Goal: Transaction & Acquisition: Purchase product/service

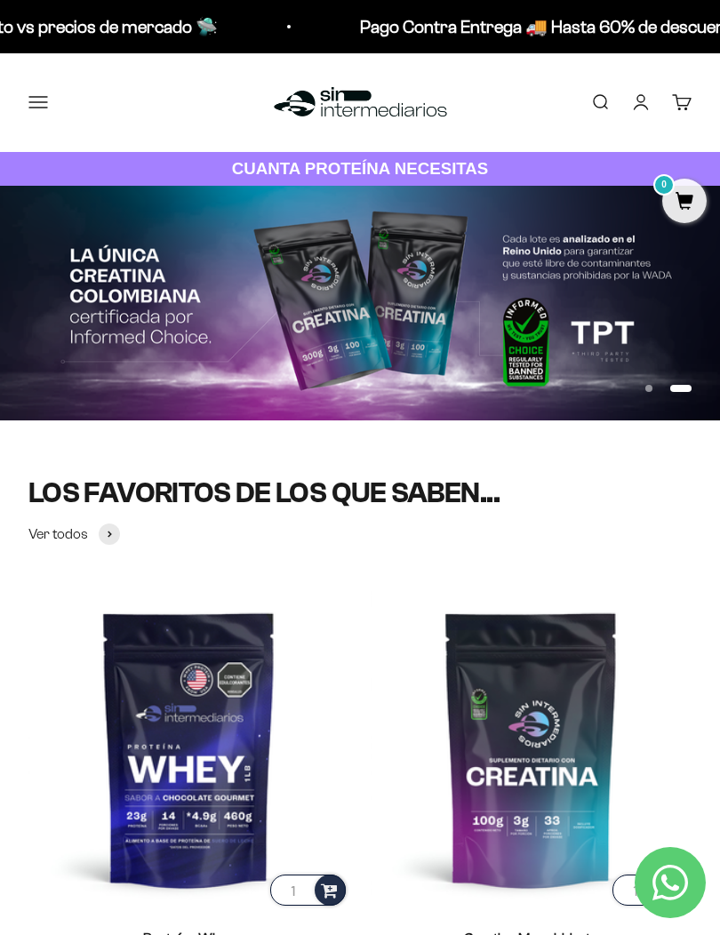
click at [28, 97] on button "Menú" at bounding box center [38, 102] width 20 height 20
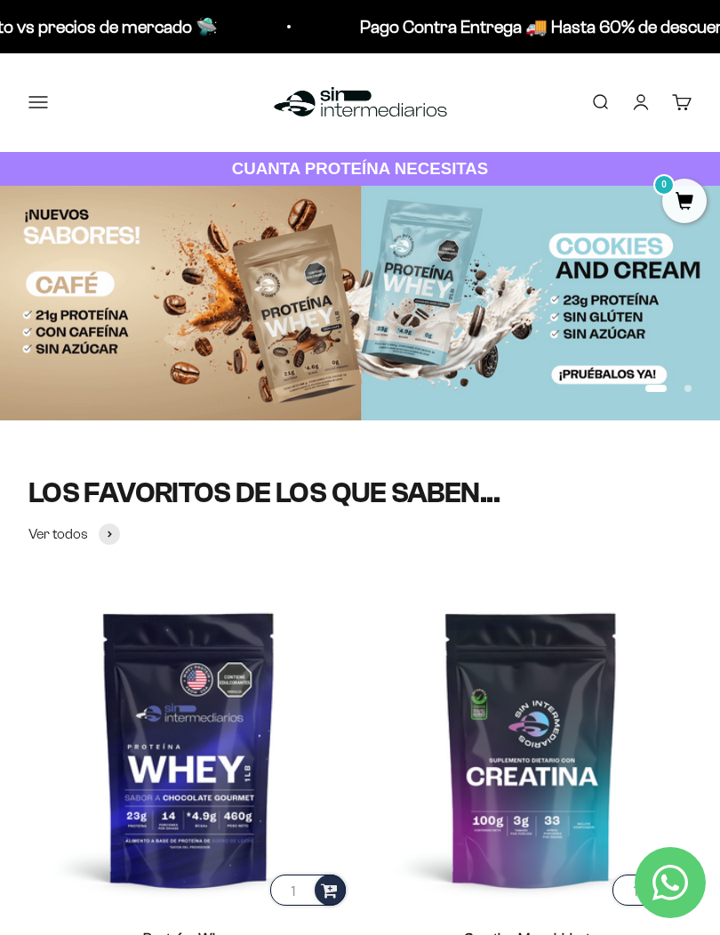
click at [0, 0] on span at bounding box center [0, 0] width 0 height 0
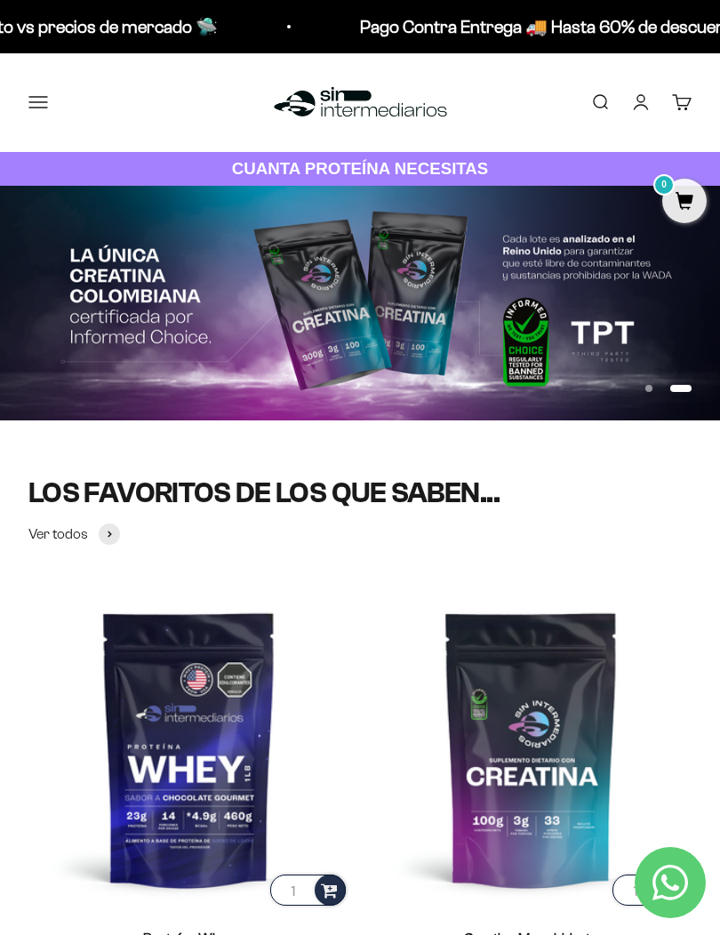
click at [0, 0] on span "Whey" at bounding box center [0, 0] width 0 height 0
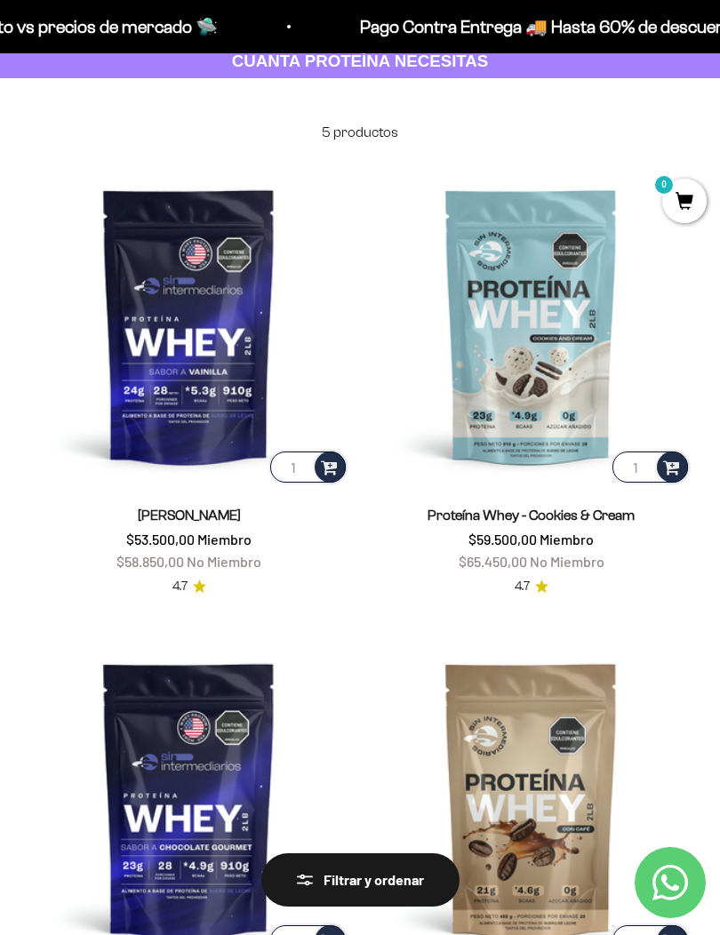
scroll to position [122, 0]
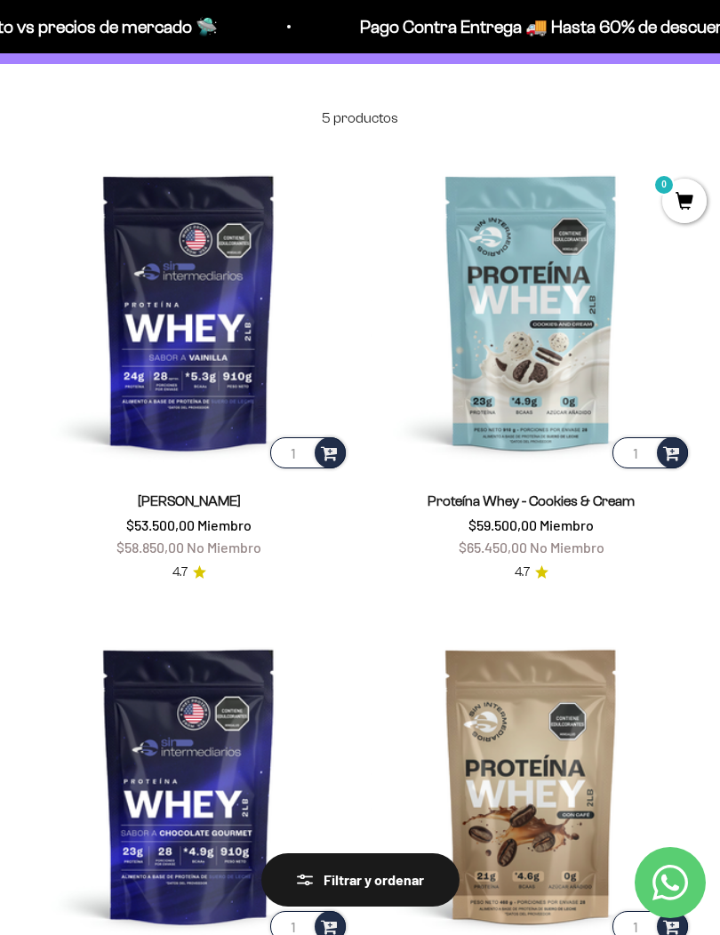
click at [155, 342] on img at bounding box center [188, 311] width 321 height 321
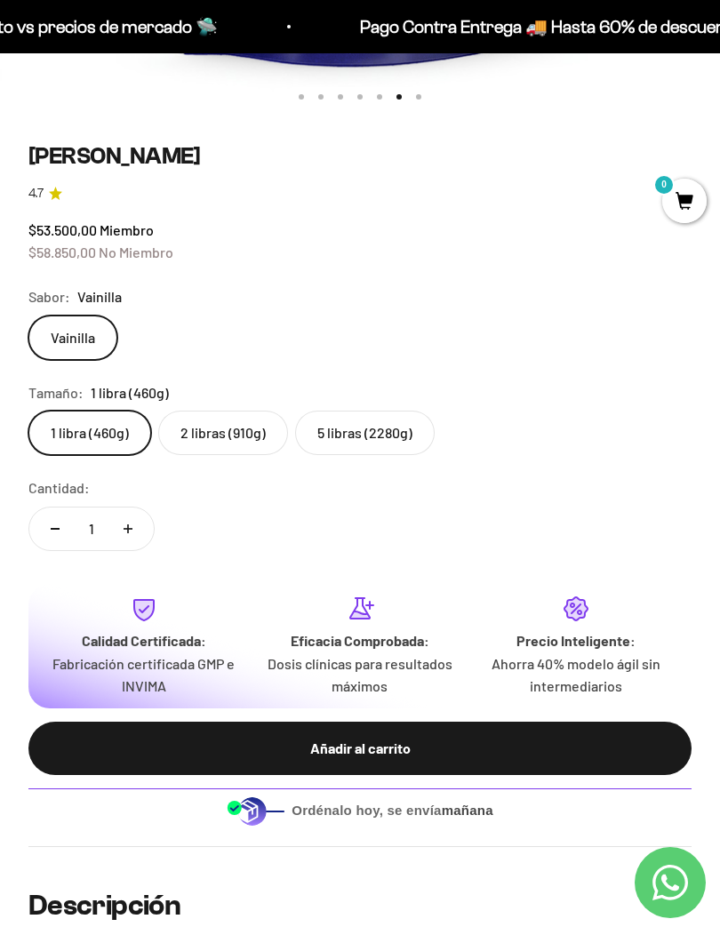
click at [331, 431] on label "5 libras (2280g)" at bounding box center [365, 433] width 140 height 44
click at [28, 411] on input "5 libras (2280g)" at bounding box center [28, 410] width 1 height 1
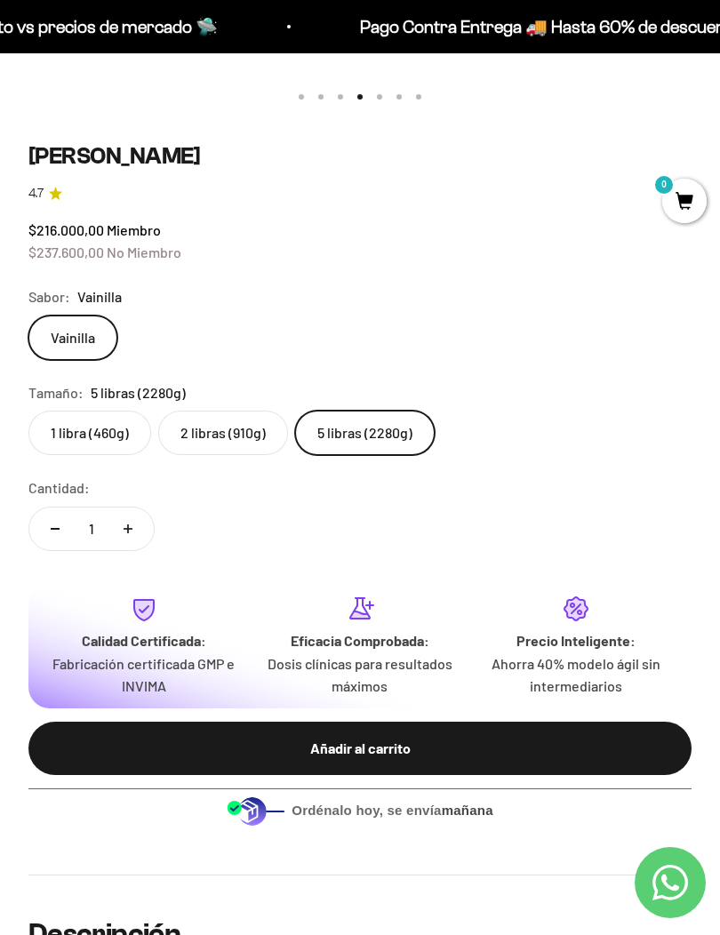
click at [207, 427] on label "2 libras (910g)" at bounding box center [223, 433] width 130 height 44
click at [28, 411] on input "2 libras (910g)" at bounding box center [28, 410] width 1 height 1
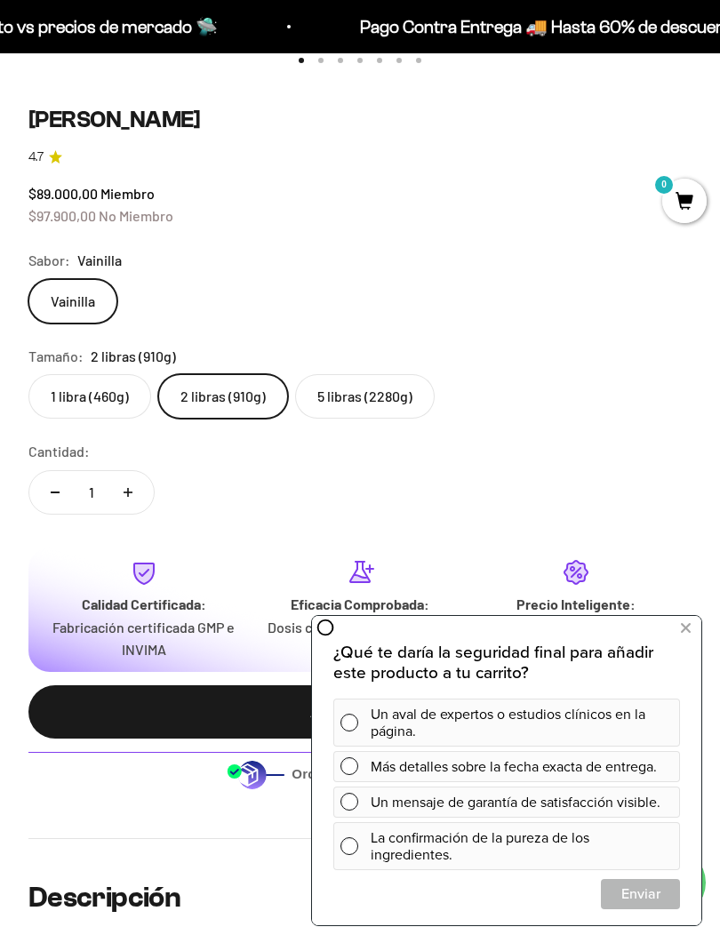
scroll to position [833, 0]
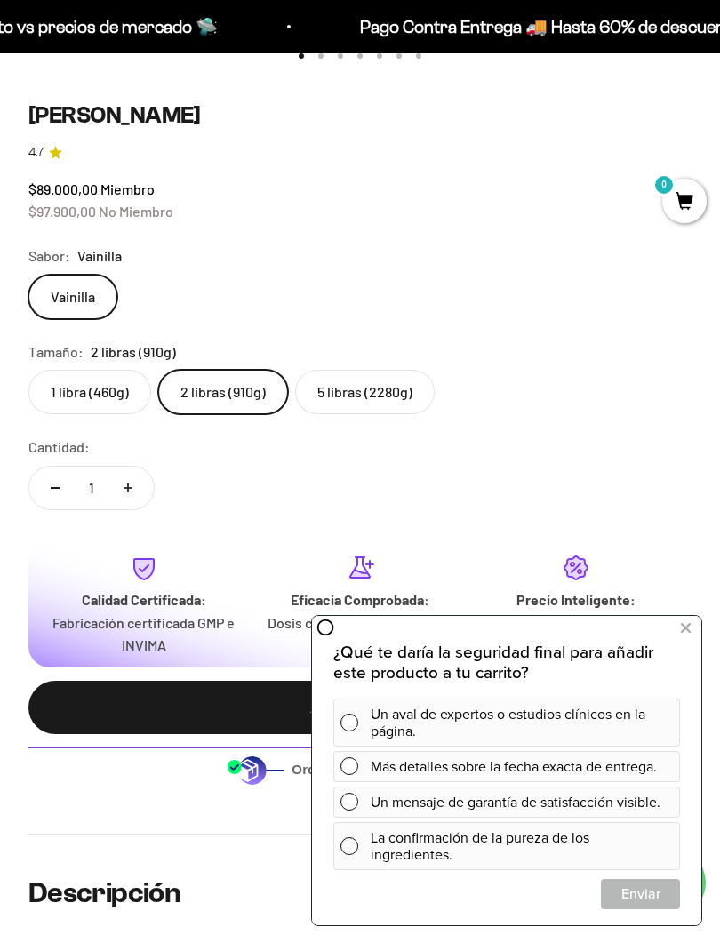
click at [336, 383] on label "5 libras (2280g)" at bounding box center [365, 392] width 140 height 44
click at [28, 370] on input "5 libras (2280g)" at bounding box center [28, 369] width 1 height 1
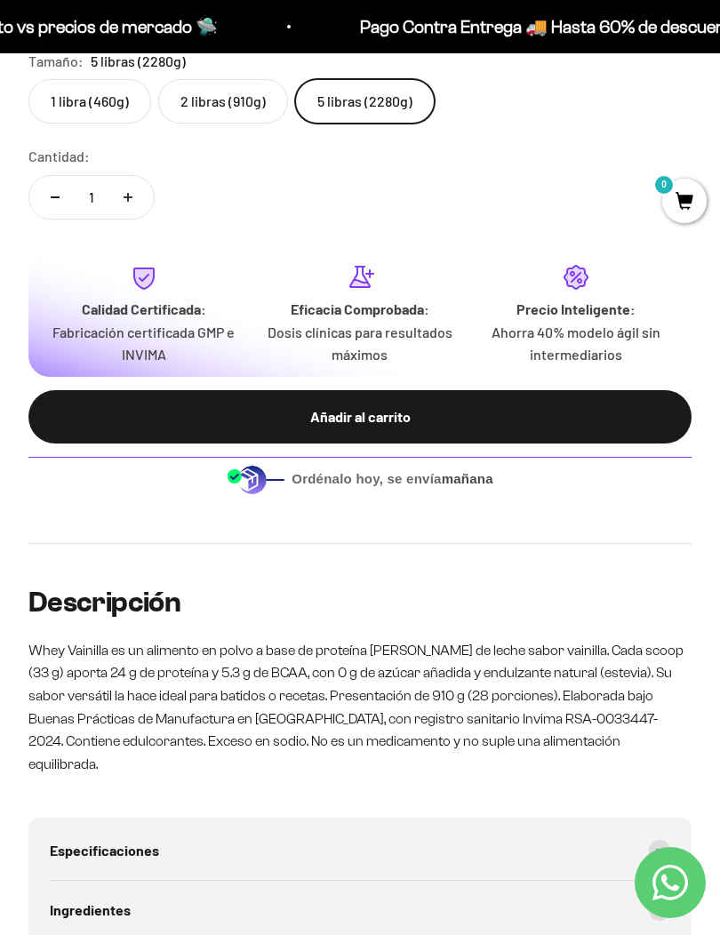
scroll to position [1124, 0]
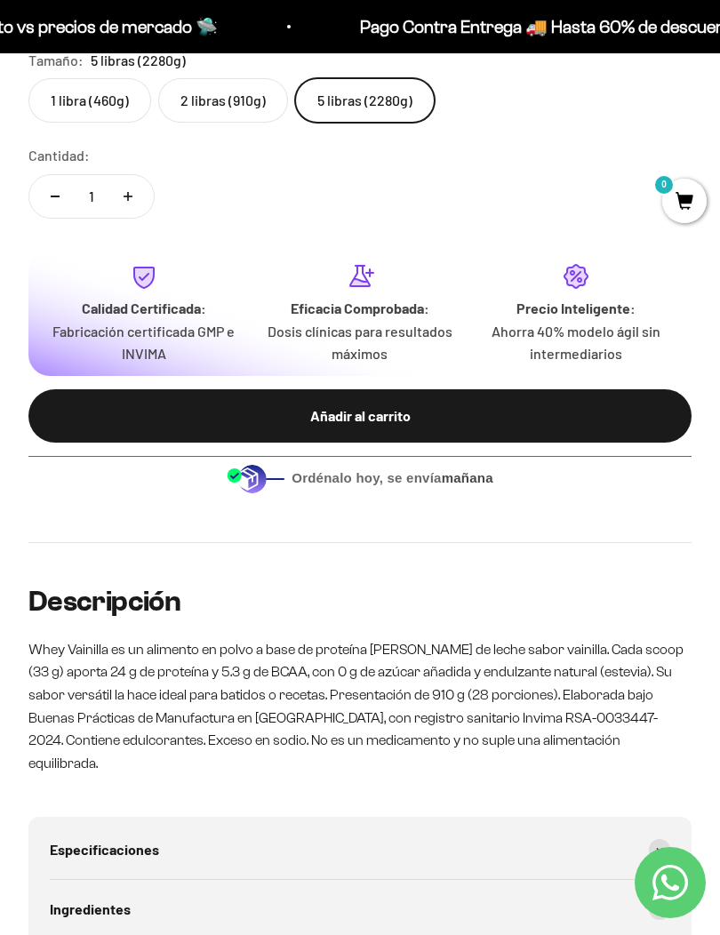
click at [610, 392] on button "Añadir al carrito" at bounding box center [359, 415] width 663 height 53
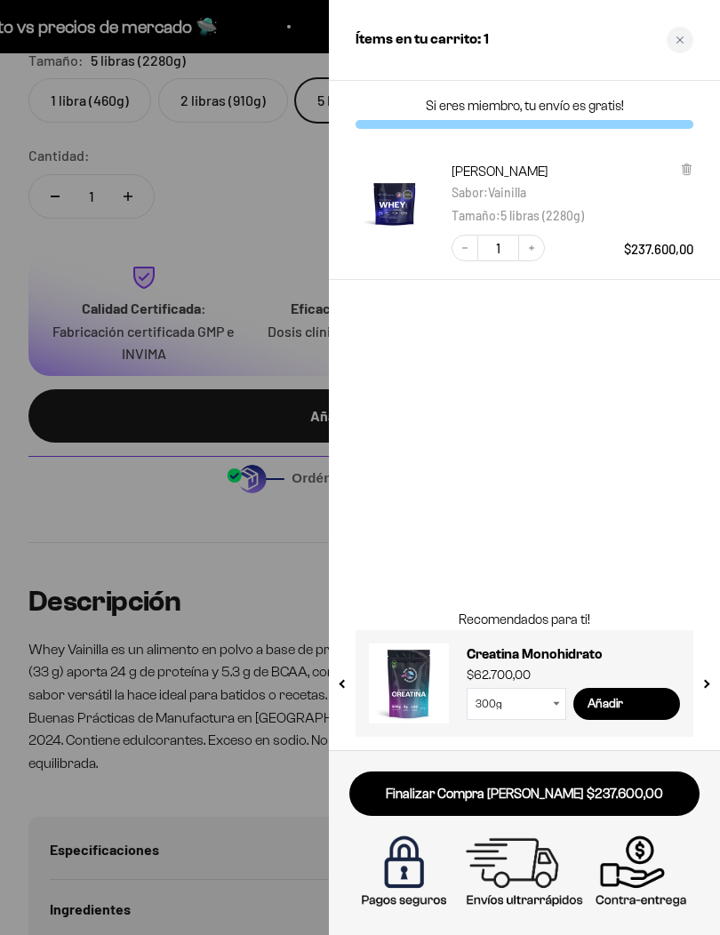
click at [627, 791] on link "Finalizar Compra Segura $237.600,00" at bounding box center [524, 793] width 350 height 45
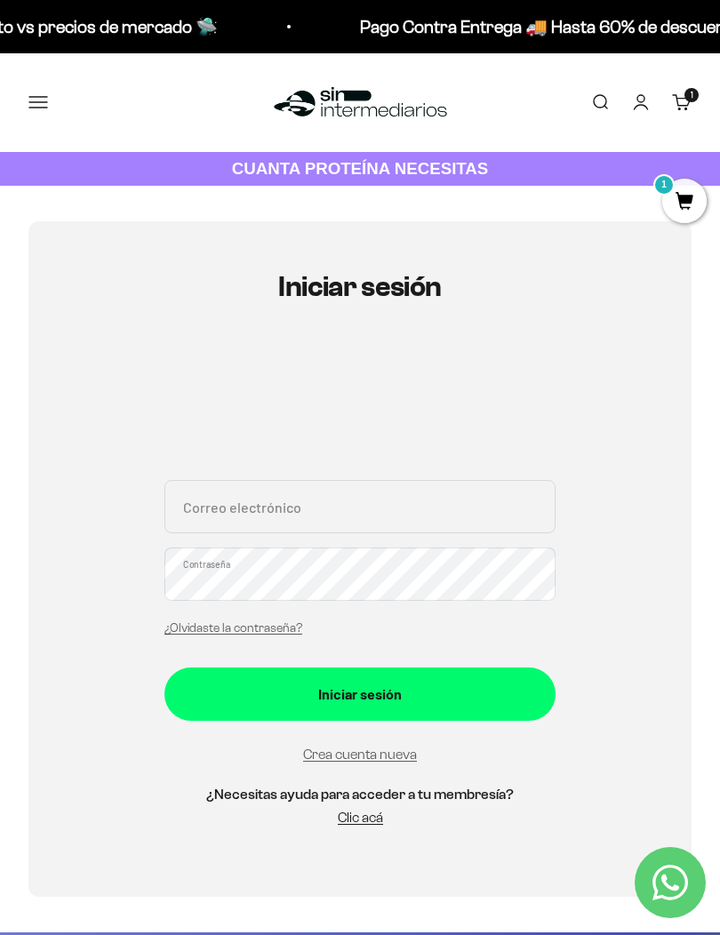
click at [397, 748] on link "Crea cuenta nueva" at bounding box center [360, 753] width 114 height 15
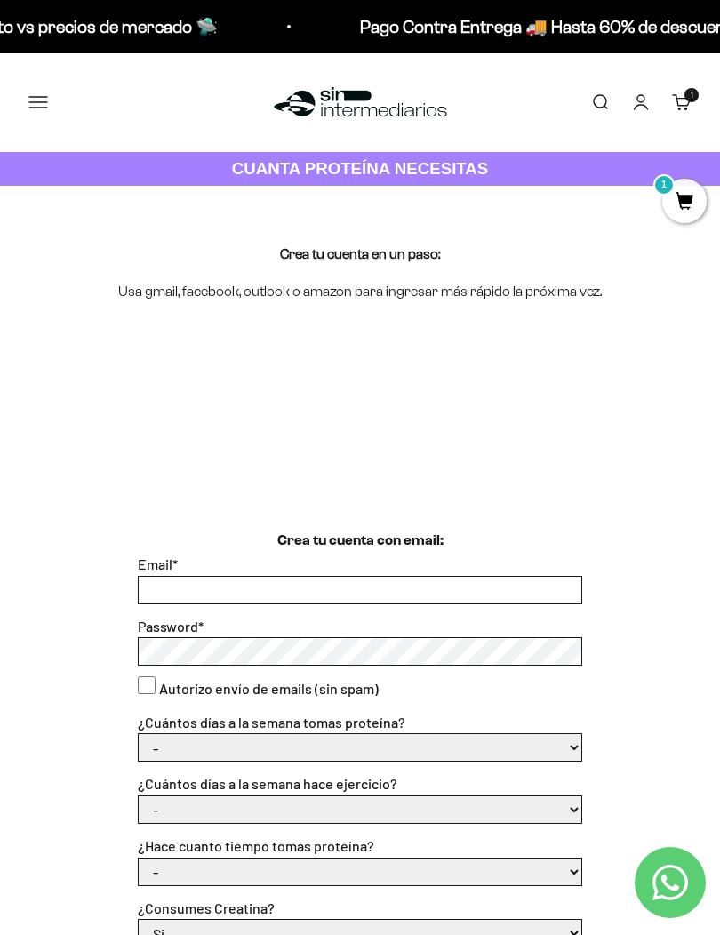
click at [518, 577] on input "Email *" at bounding box center [360, 590] width 443 height 27
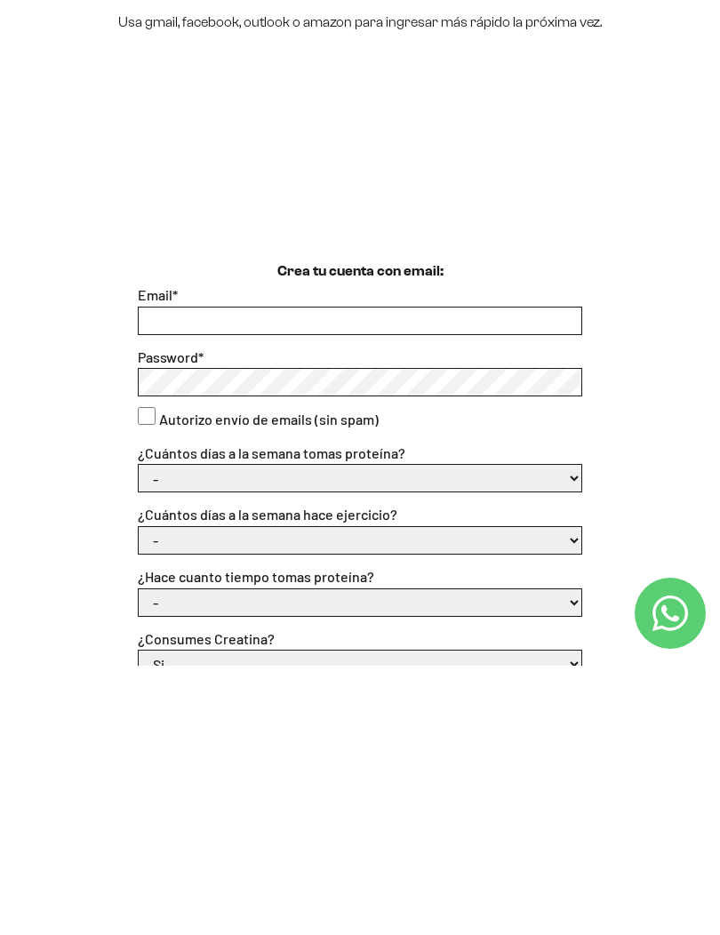
scroll to position [269, 0]
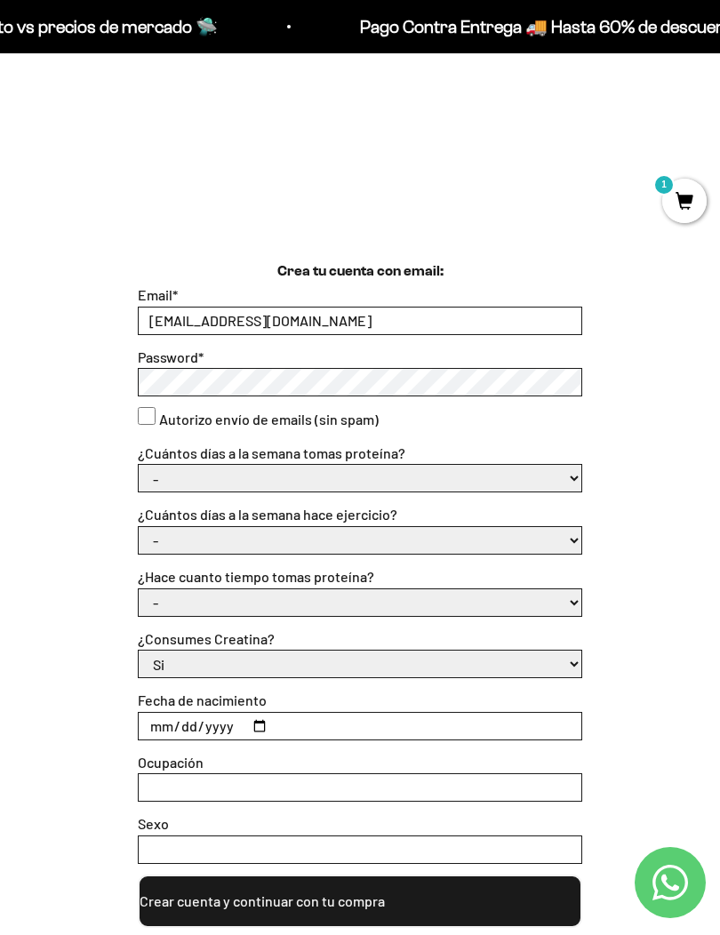
type input "cd.ossa@hotmail.com"
click at [149, 412] on consent"] "Autorizo envío de emails (sin spam)" at bounding box center [147, 416] width 18 height 18
checkbox consent"] "true"
click at [167, 474] on select "- 1 o 2 3 a 5 6 o 7" at bounding box center [360, 478] width 443 height 27
select select "3 a 5"
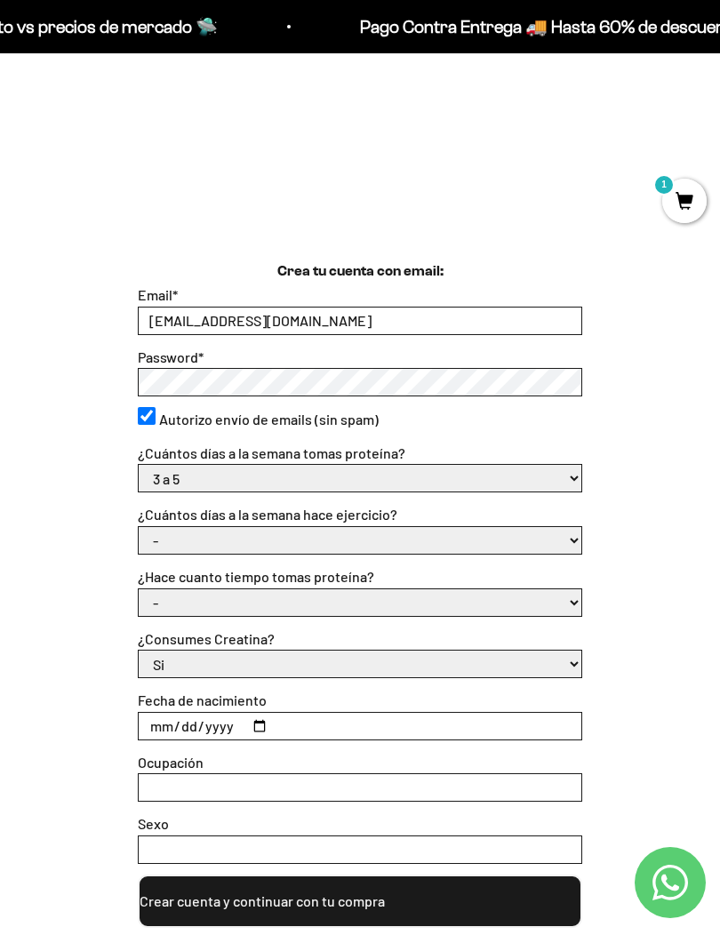
click at [163, 540] on select "- No hago 1 a 2 días 3 a 5 días 6 o 7 días" at bounding box center [360, 540] width 443 height 27
select select "3 a 5 días"
click at [164, 597] on select "- Apenas estoy empezando Menos de 6 meses Más de 6 meses Hace más de un año" at bounding box center [360, 602] width 443 height 27
select select "Más de 6 meses"
click at [556, 654] on select "Si No" at bounding box center [360, 663] width 443 height 27
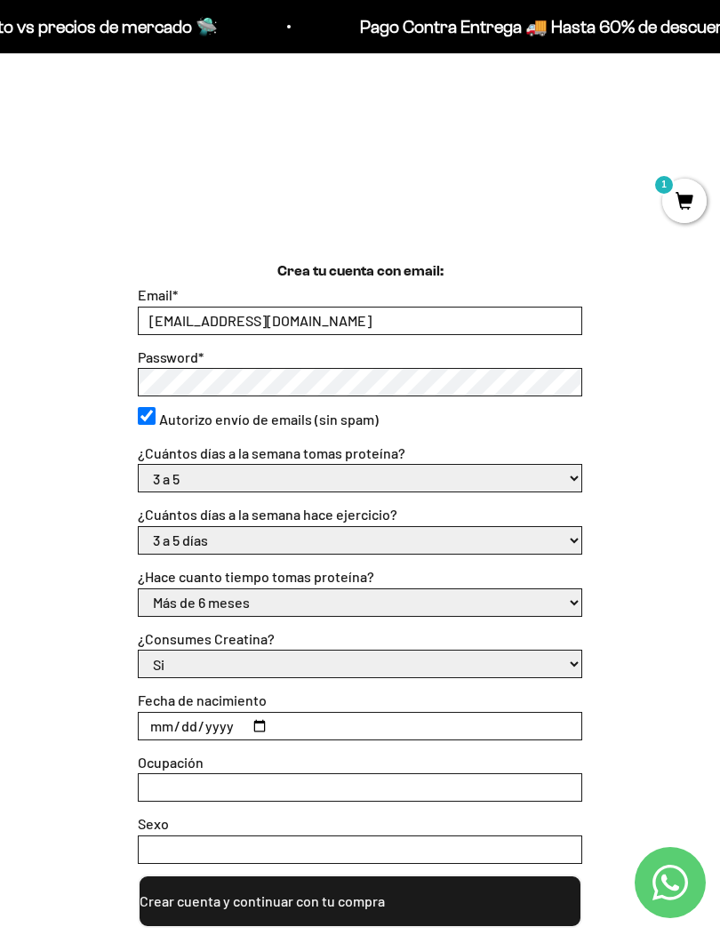
select select "No"
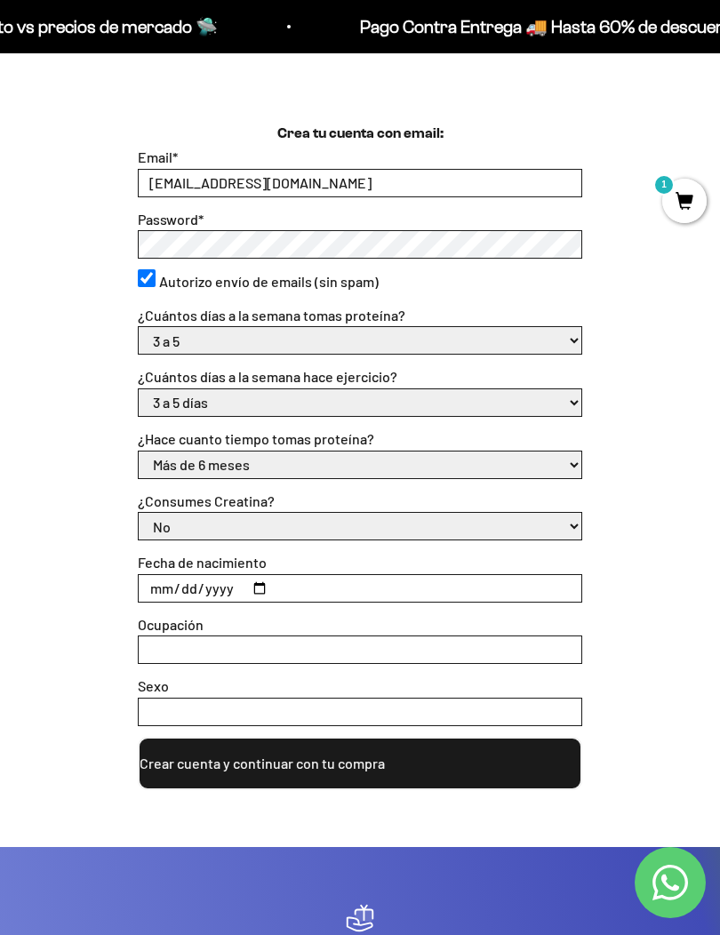
scroll to position [411, 0]
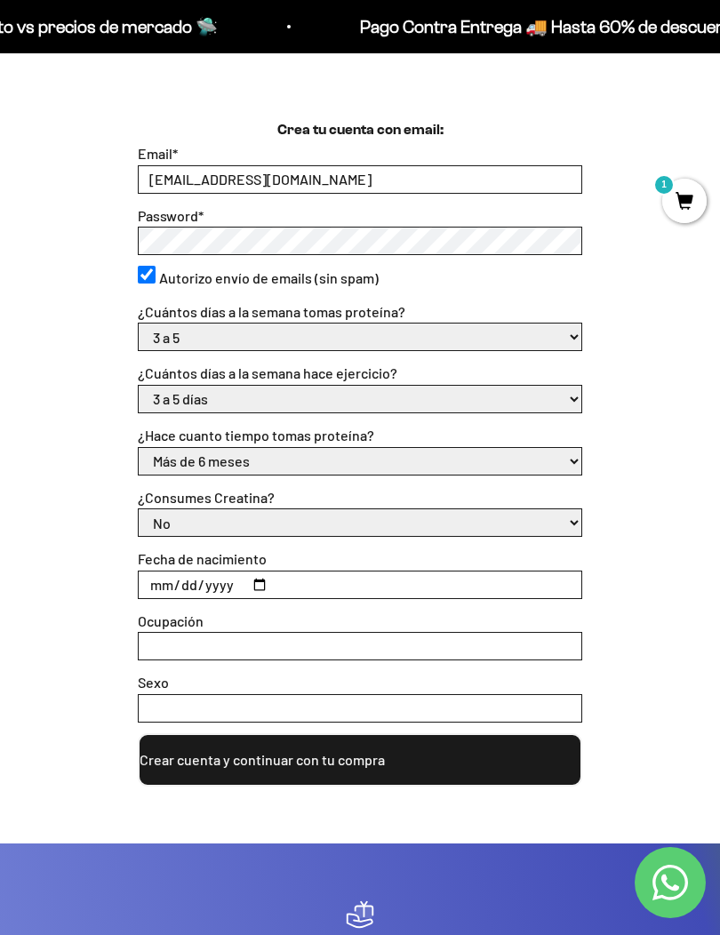
click at [174, 588] on input "Fecha de nacimiento" at bounding box center [360, 584] width 443 height 27
click at [165, 574] on input "1981-12-05" at bounding box center [360, 584] width 443 height 27
click at [218, 584] on input "1981-12-05" at bounding box center [360, 584] width 443 height 27
type input "1981-12-30"
click at [151, 634] on input "Ocupación" at bounding box center [360, 646] width 443 height 27
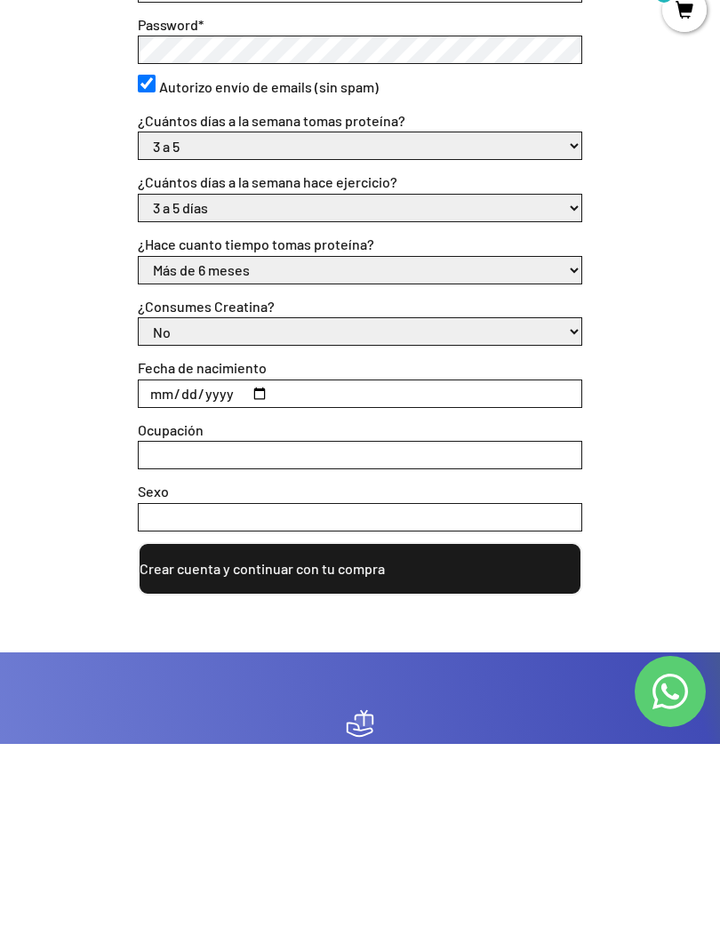
click at [163, 695] on input "Sexo" at bounding box center [360, 708] width 443 height 27
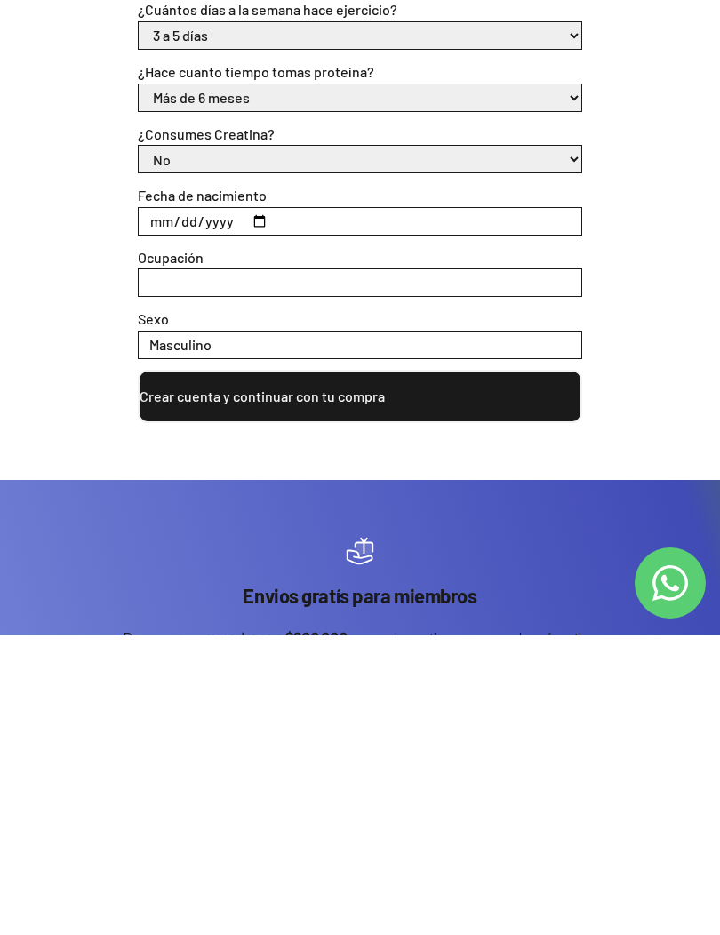
scroll to position [476, 0]
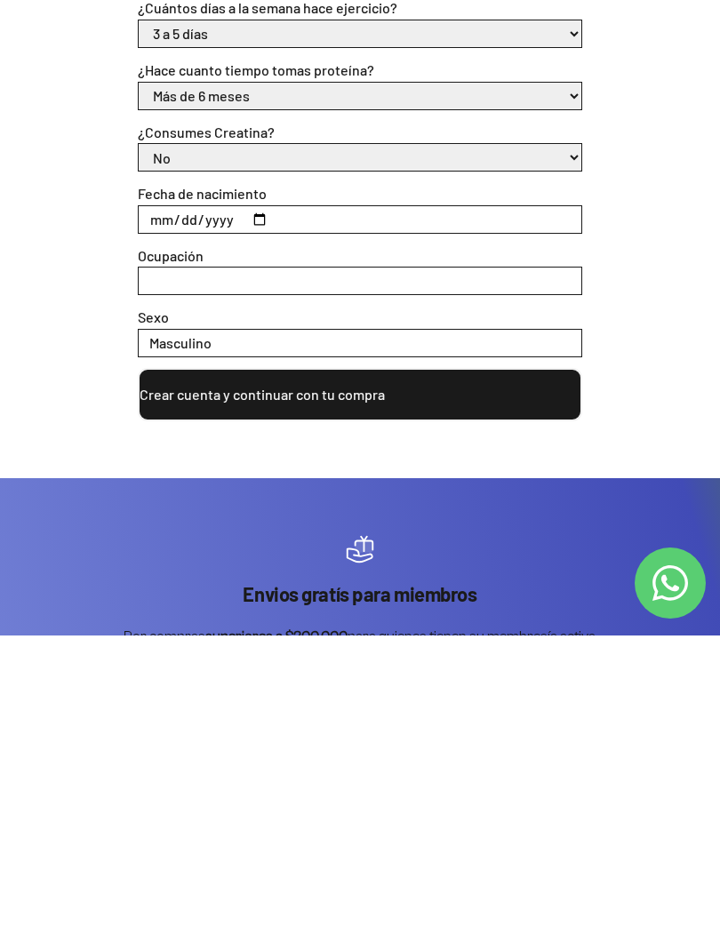
type input "Masculino"
click at [180, 667] on button "Crear cuenta y continuar con tu compra" at bounding box center [360, 693] width 444 height 53
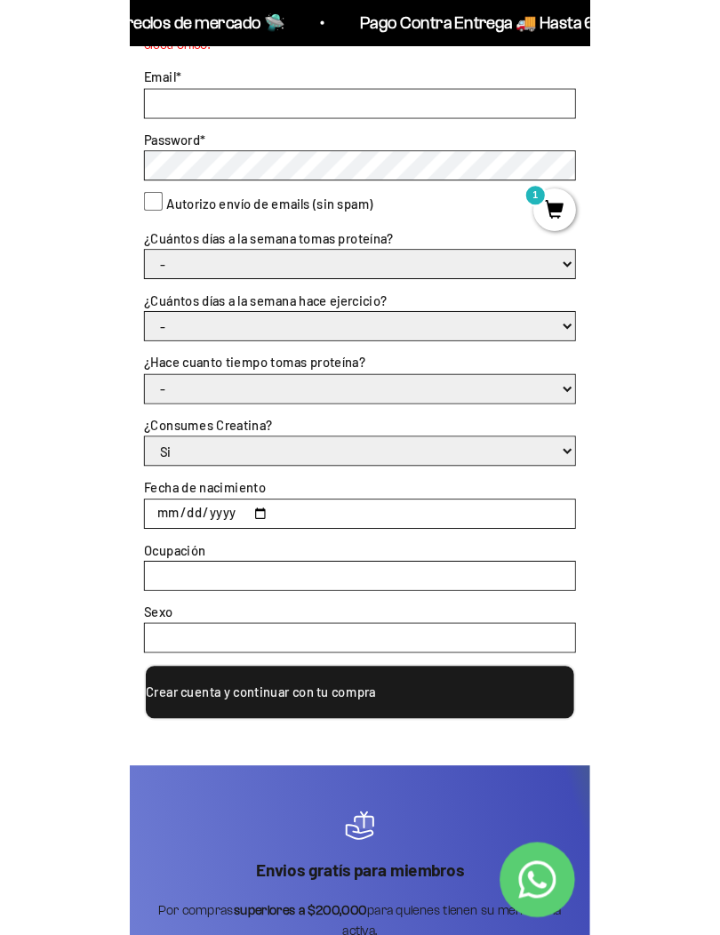
scroll to position [580, 0]
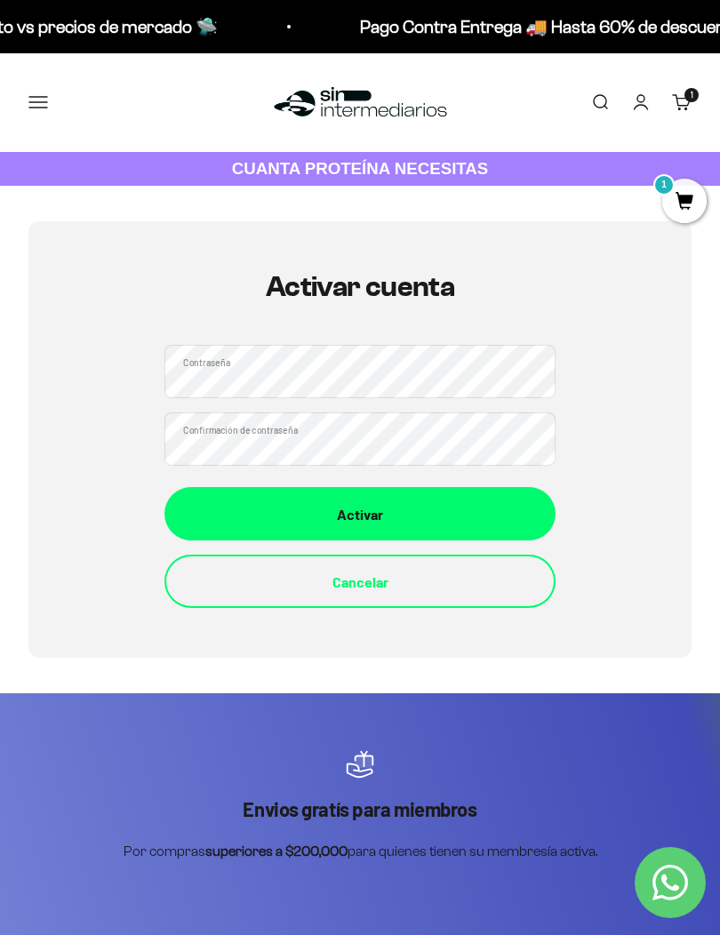
click at [206, 515] on div "Activar" at bounding box center [360, 514] width 320 height 23
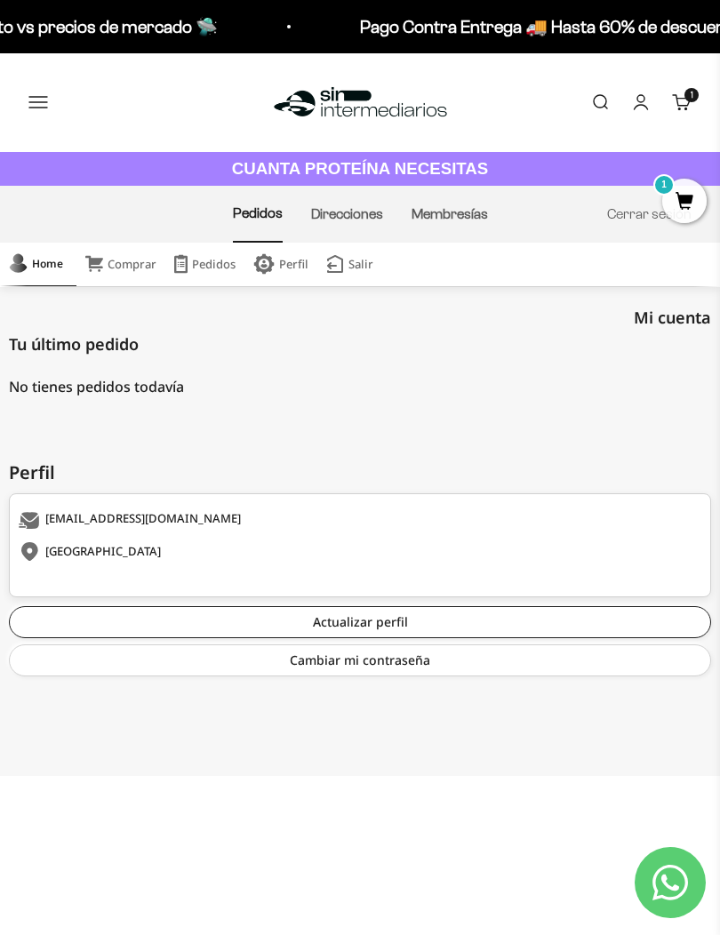
click at [683, 203] on span "1" at bounding box center [684, 201] width 44 height 44
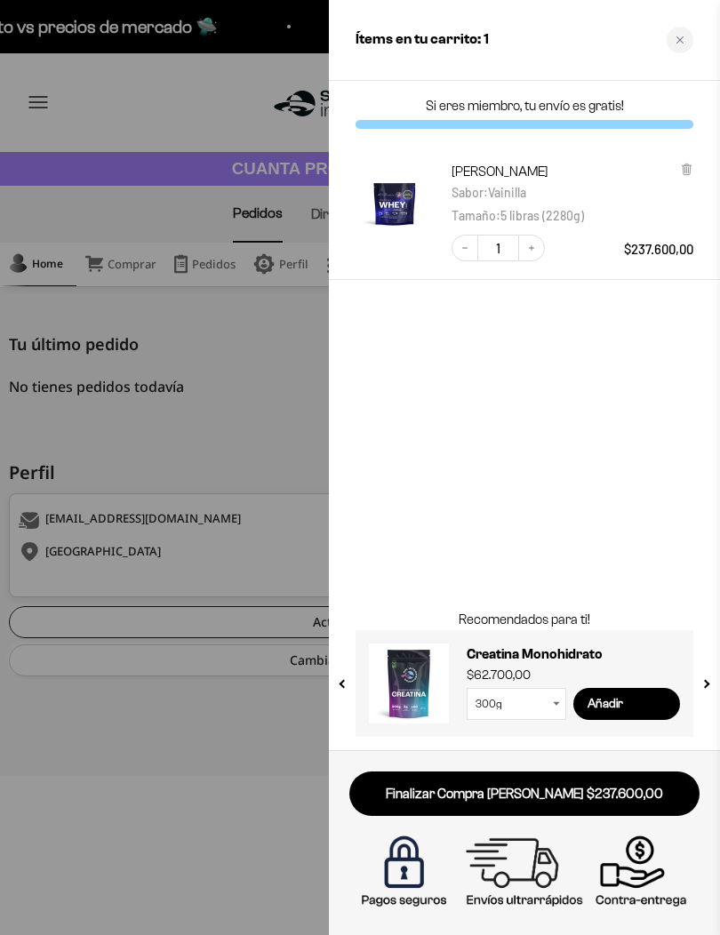
click at [635, 790] on link "Finalizar Compra [PERSON_NAME] $237.600,00" at bounding box center [524, 793] width 350 height 45
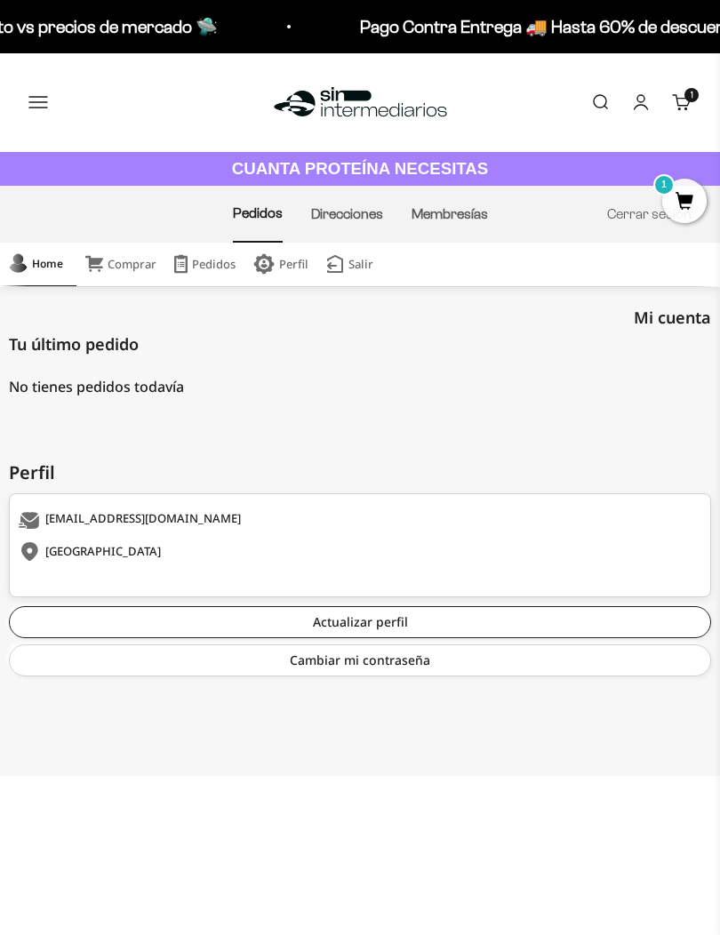
click at [695, 164] on link "CUANTA PROTEÍNA NECESITAS" at bounding box center [360, 169] width 720 height 35
click at [683, 104] on link "Carrito 1 artículo 1" at bounding box center [682, 102] width 20 height 20
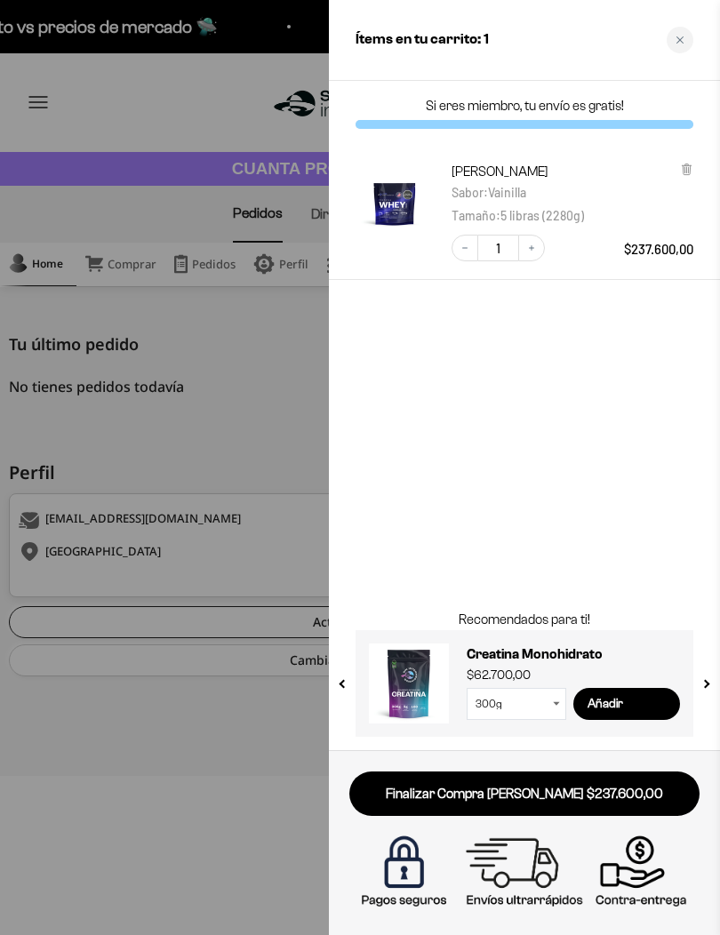
click at [462, 252] on button "Decrease quantity" at bounding box center [464, 248] width 27 height 27
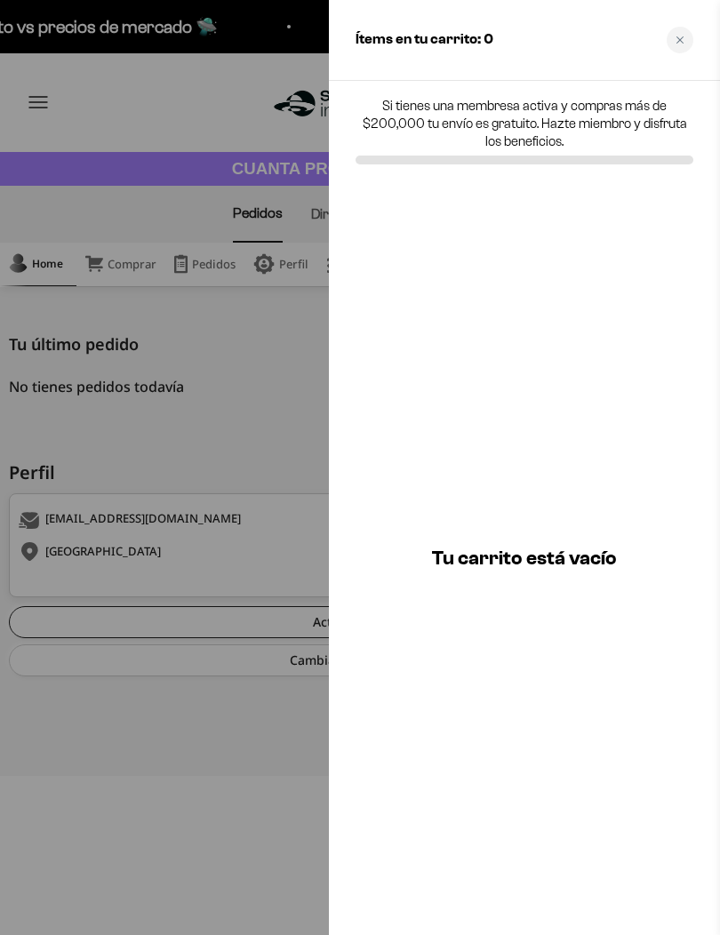
click at [681, 44] on icon "Close cart" at bounding box center [679, 40] width 9 height 9
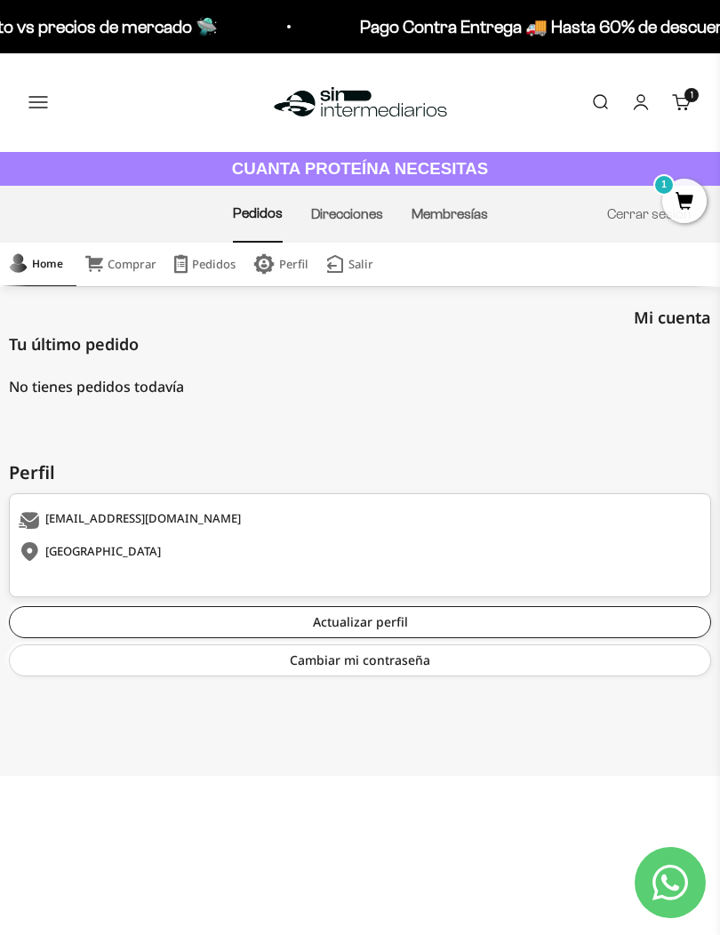
click at [44, 103] on button "Menú" at bounding box center [38, 102] width 20 height 20
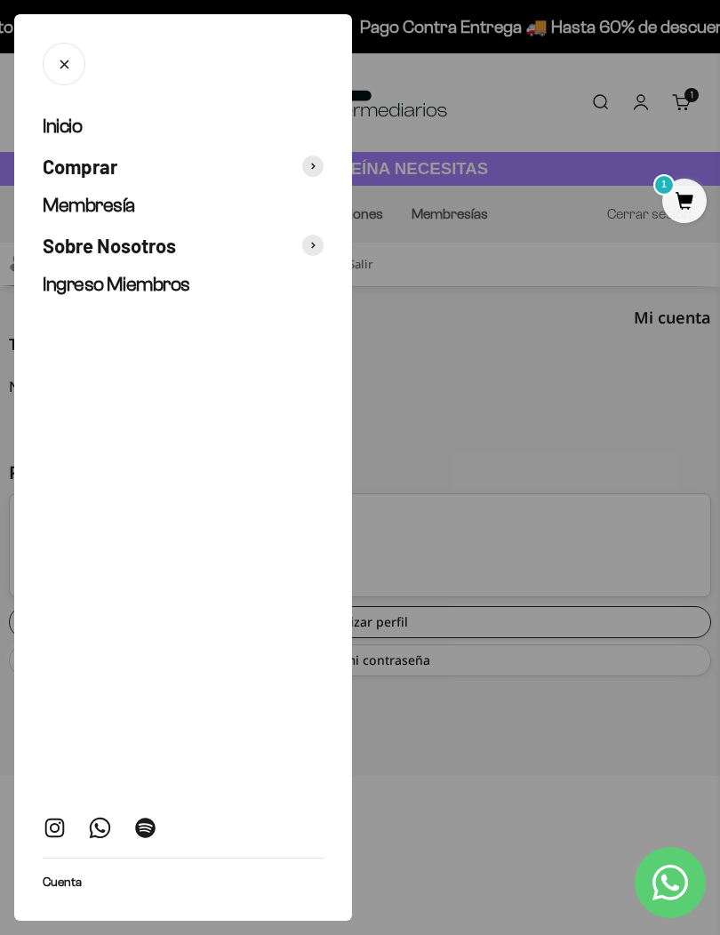
click at [75, 170] on span "Comprar" at bounding box center [80, 167] width 75 height 26
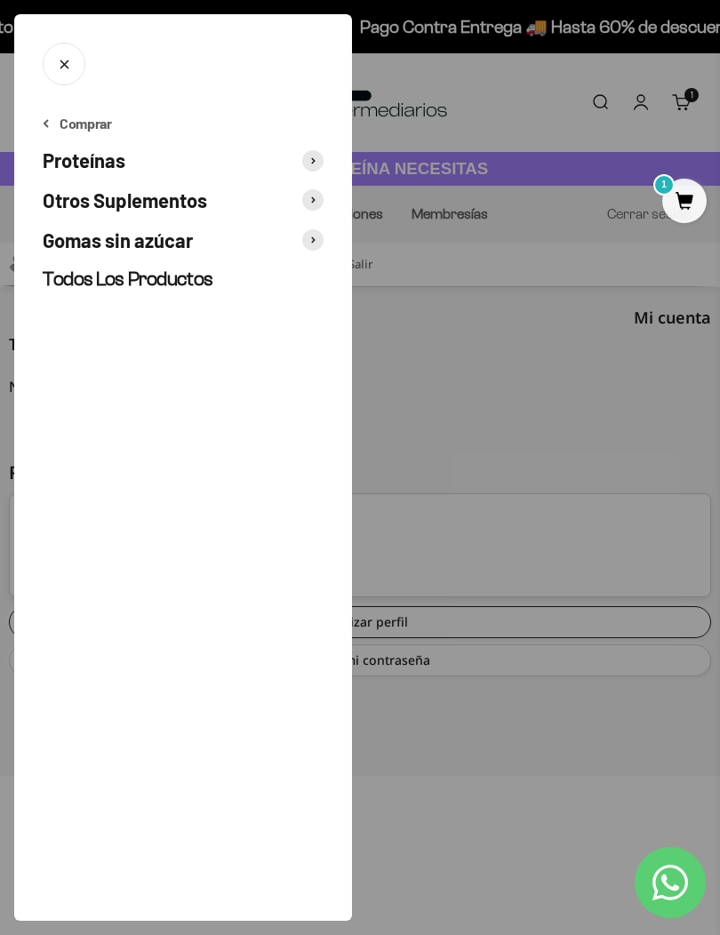
click at [67, 164] on span "Proteínas" at bounding box center [84, 161] width 83 height 26
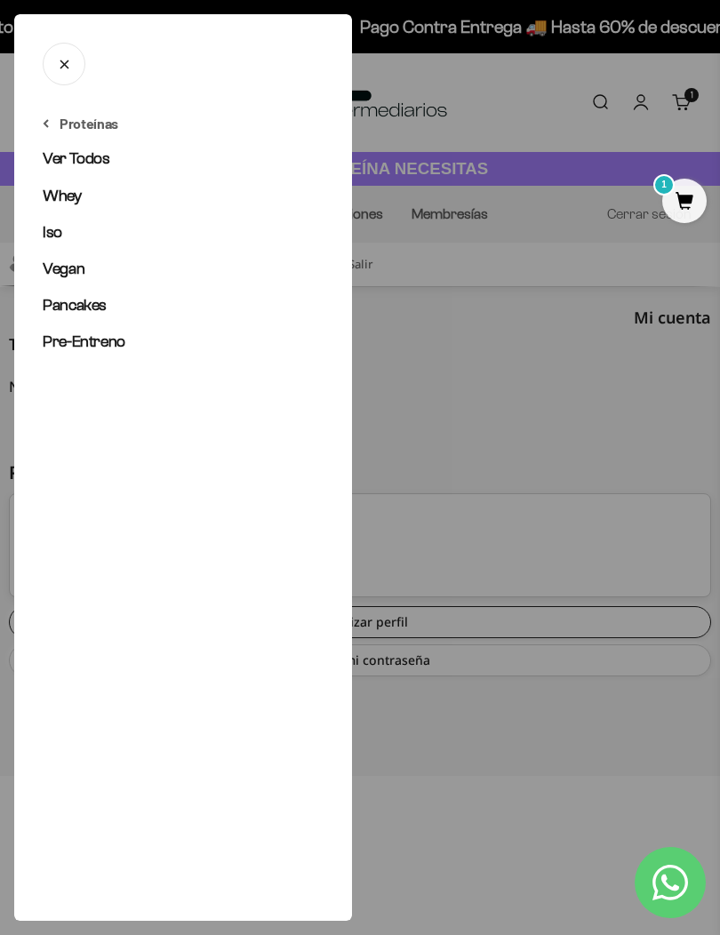
click at [60, 193] on span "Whey" at bounding box center [62, 196] width 39 height 18
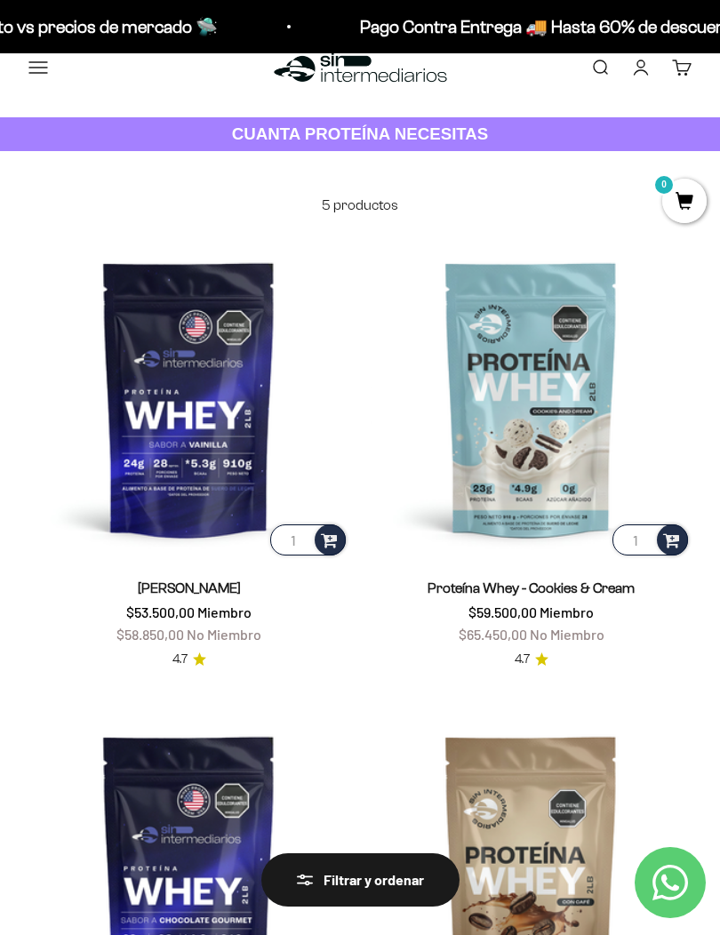
scroll to position [43, 0]
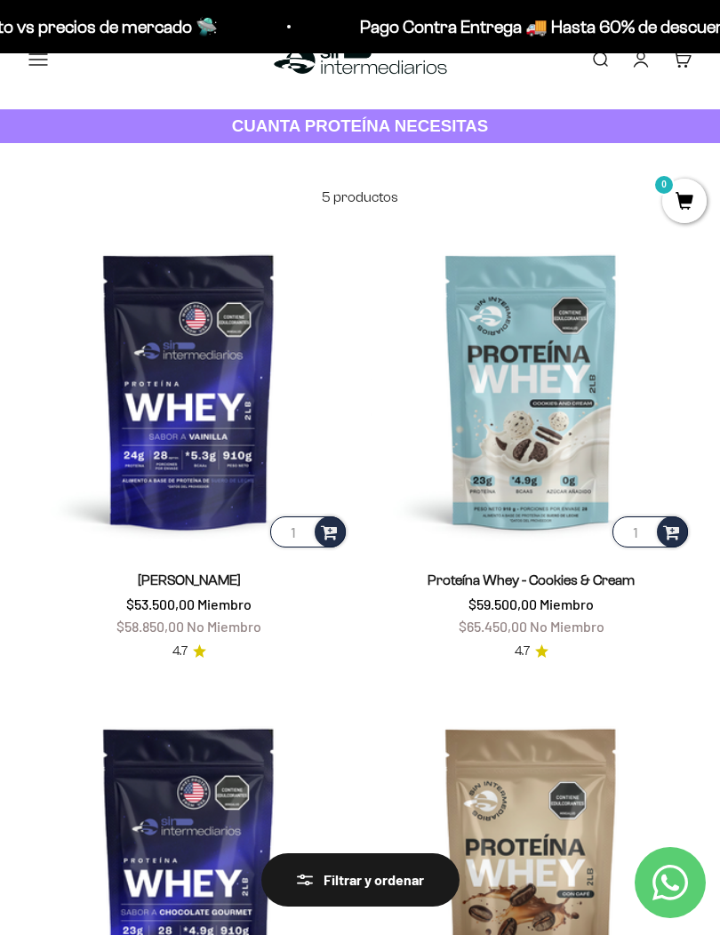
click at [156, 371] on img at bounding box center [188, 390] width 321 height 321
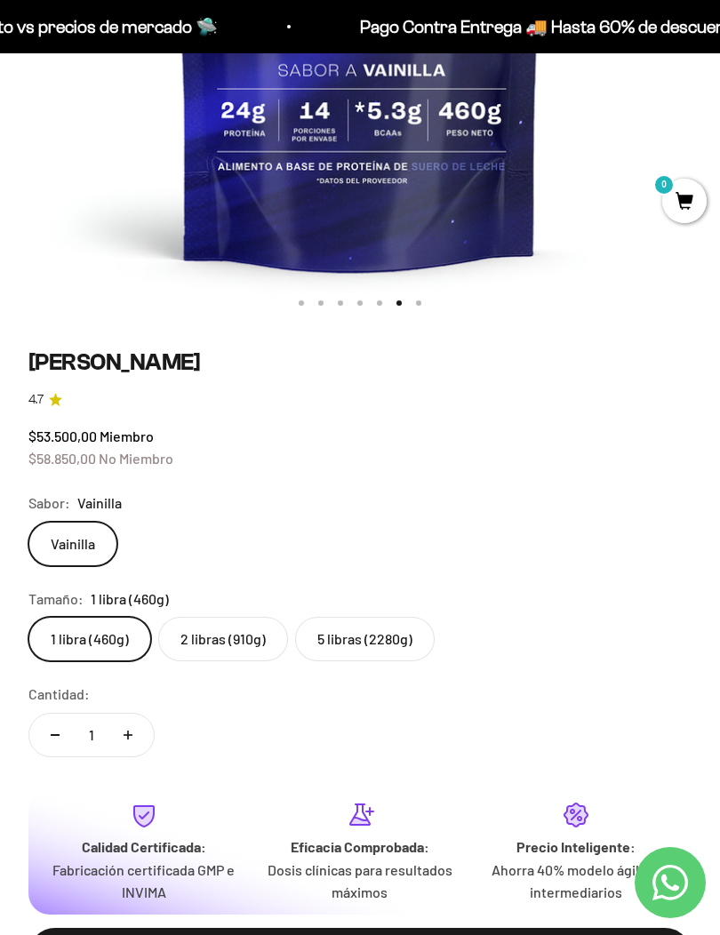
scroll to position [591, 0]
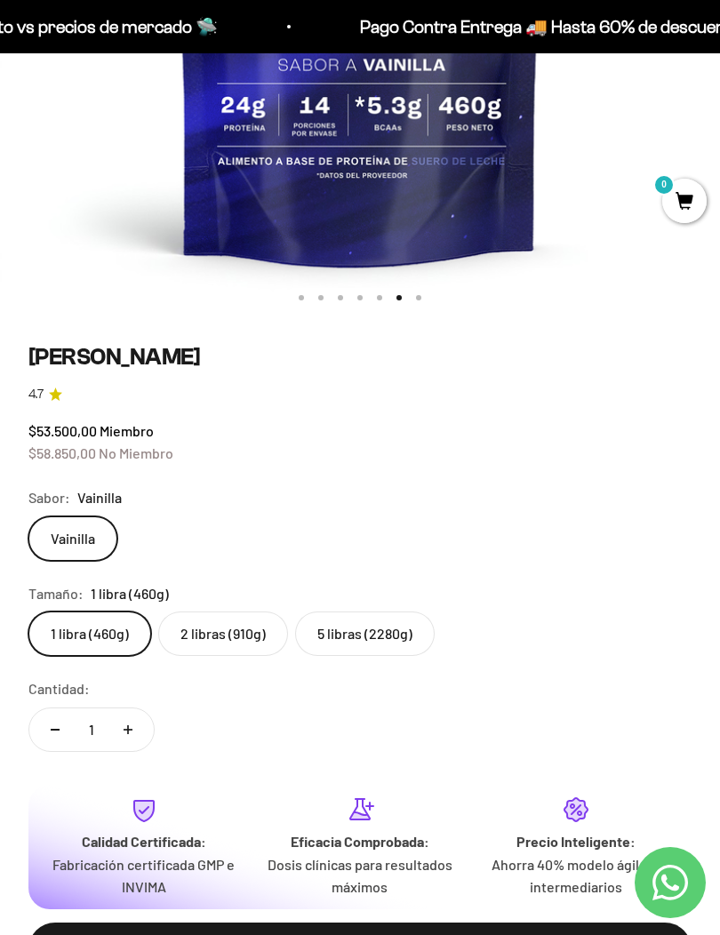
click at [203, 635] on label "2 libras (910g)" at bounding box center [223, 633] width 130 height 44
click at [28, 611] on input "2 libras (910g)" at bounding box center [28, 610] width 1 height 1
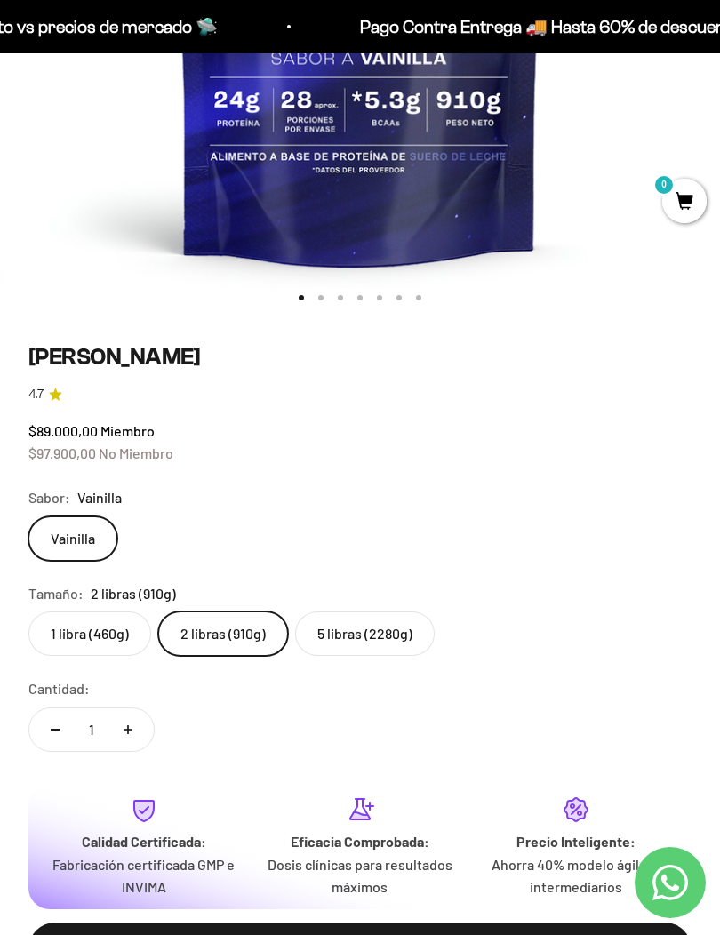
click at [132, 731] on button "Aumentar cantidad" at bounding box center [128, 729] width 52 height 43
type input "2"
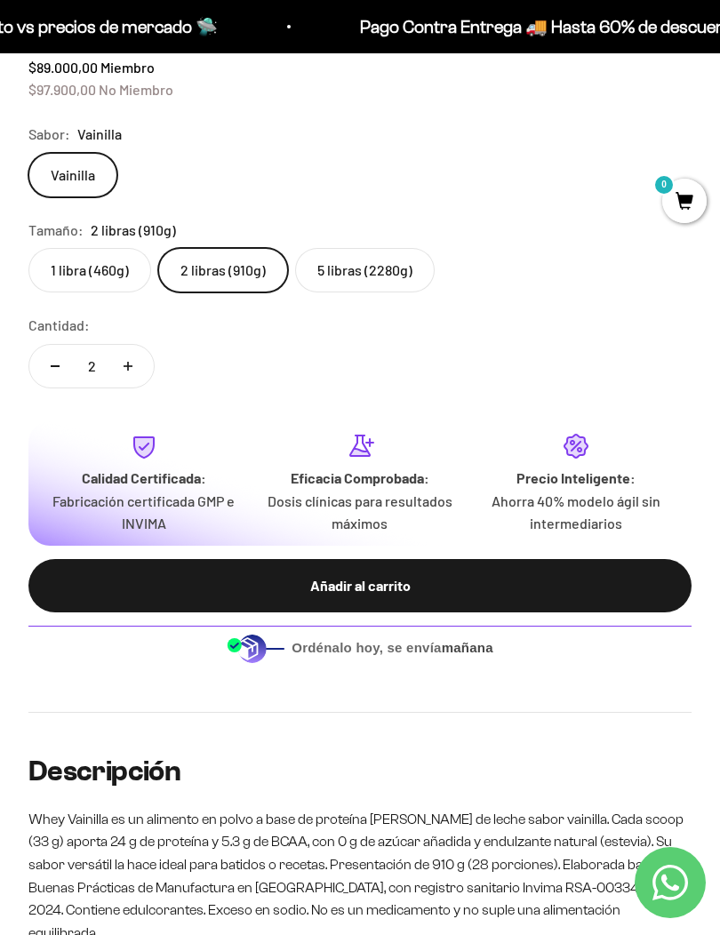
scroll to position [946, 0]
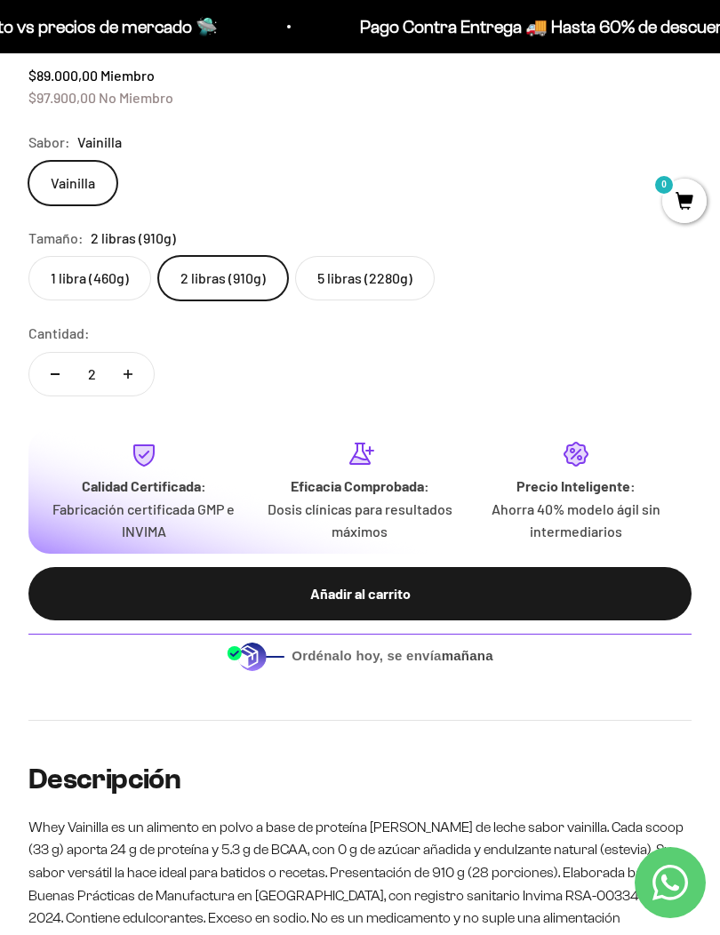
click at [74, 582] on div "Añadir al carrito" at bounding box center [360, 593] width 592 height 23
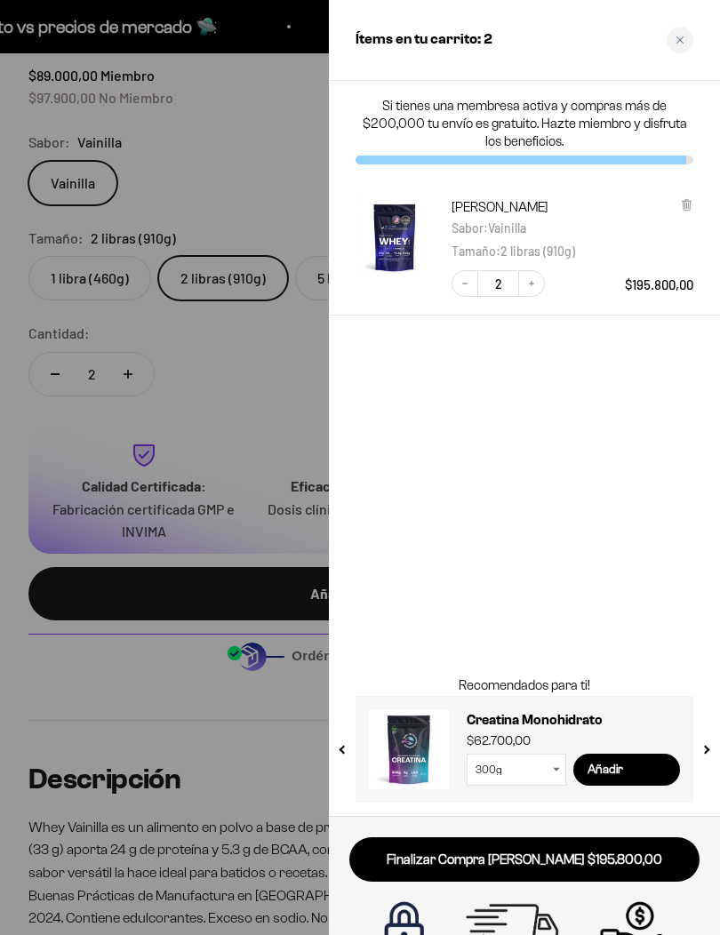
click at [545, 858] on link "Finalizar Compra Segura $195.800,00" at bounding box center [524, 859] width 350 height 45
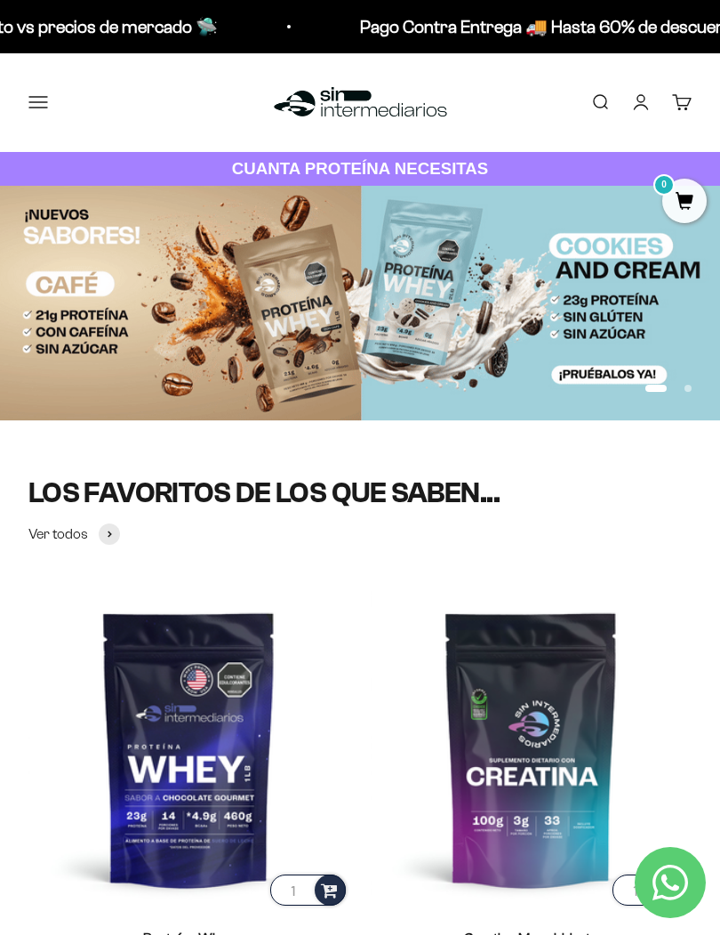
click at [650, 104] on link "Cuenta" at bounding box center [641, 102] width 20 height 20
